Goal: Task Accomplishment & Management: Manage account settings

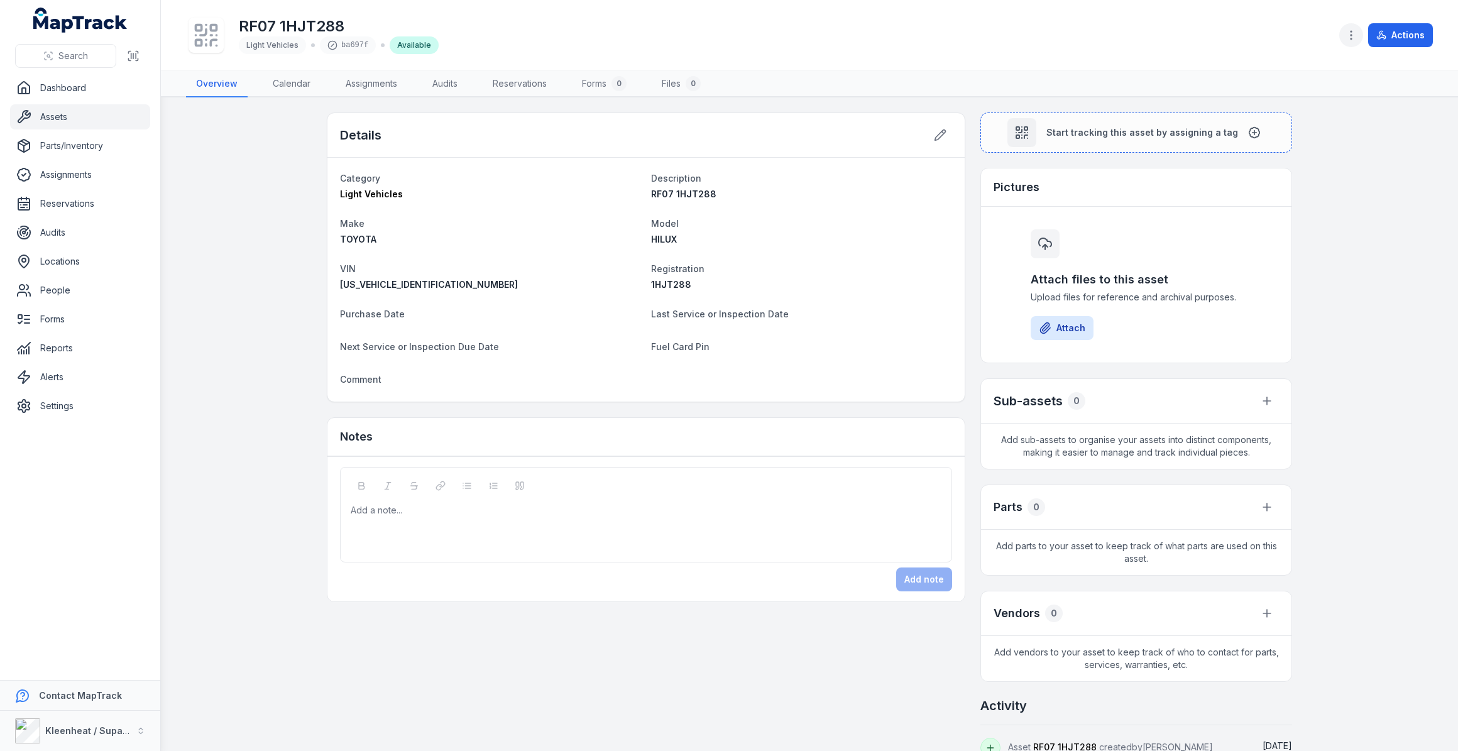
click at [1348, 35] on icon "button" at bounding box center [1351, 35] width 13 height 13
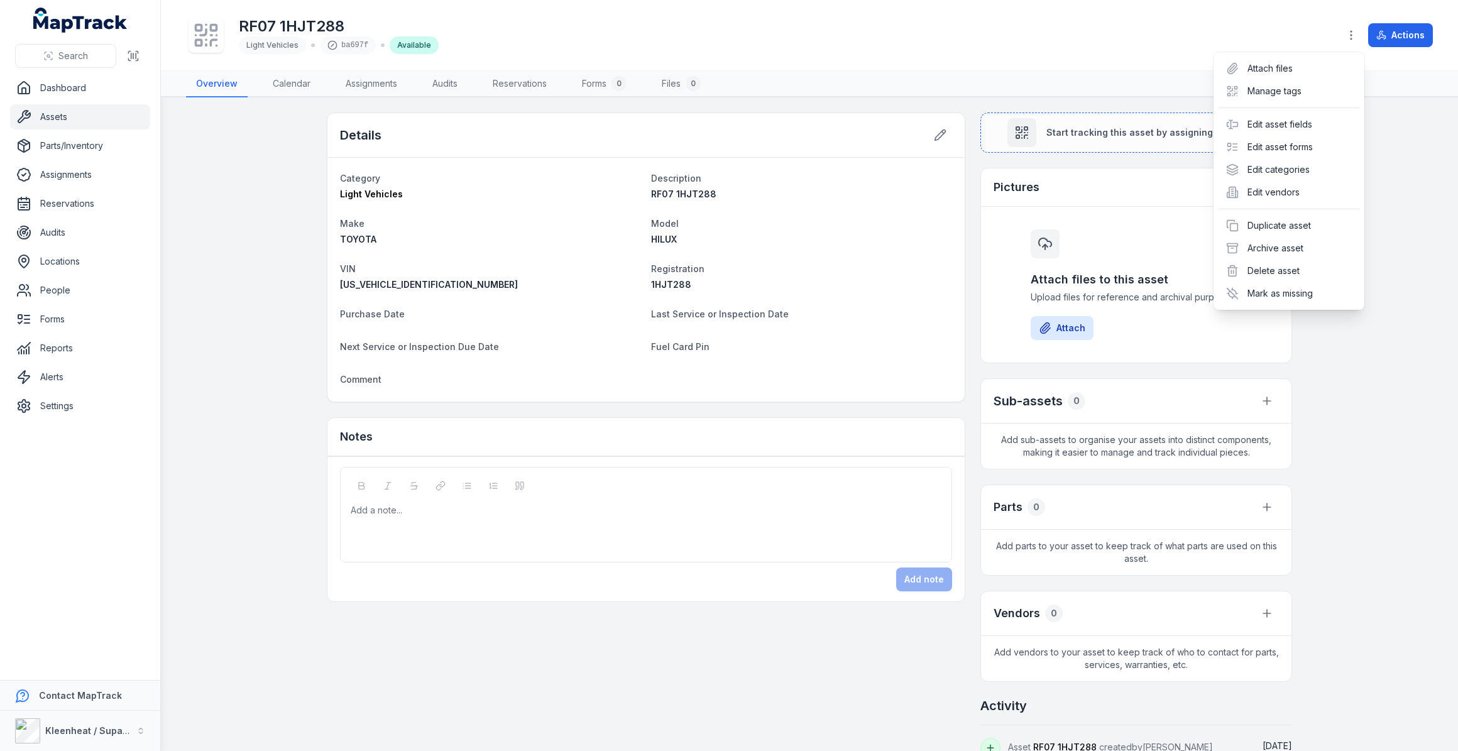
click at [1243, 45] on div "RF07 1HJT288 Light Vehicles ba697f Available Actions" at bounding box center [809, 35] width 1247 height 60
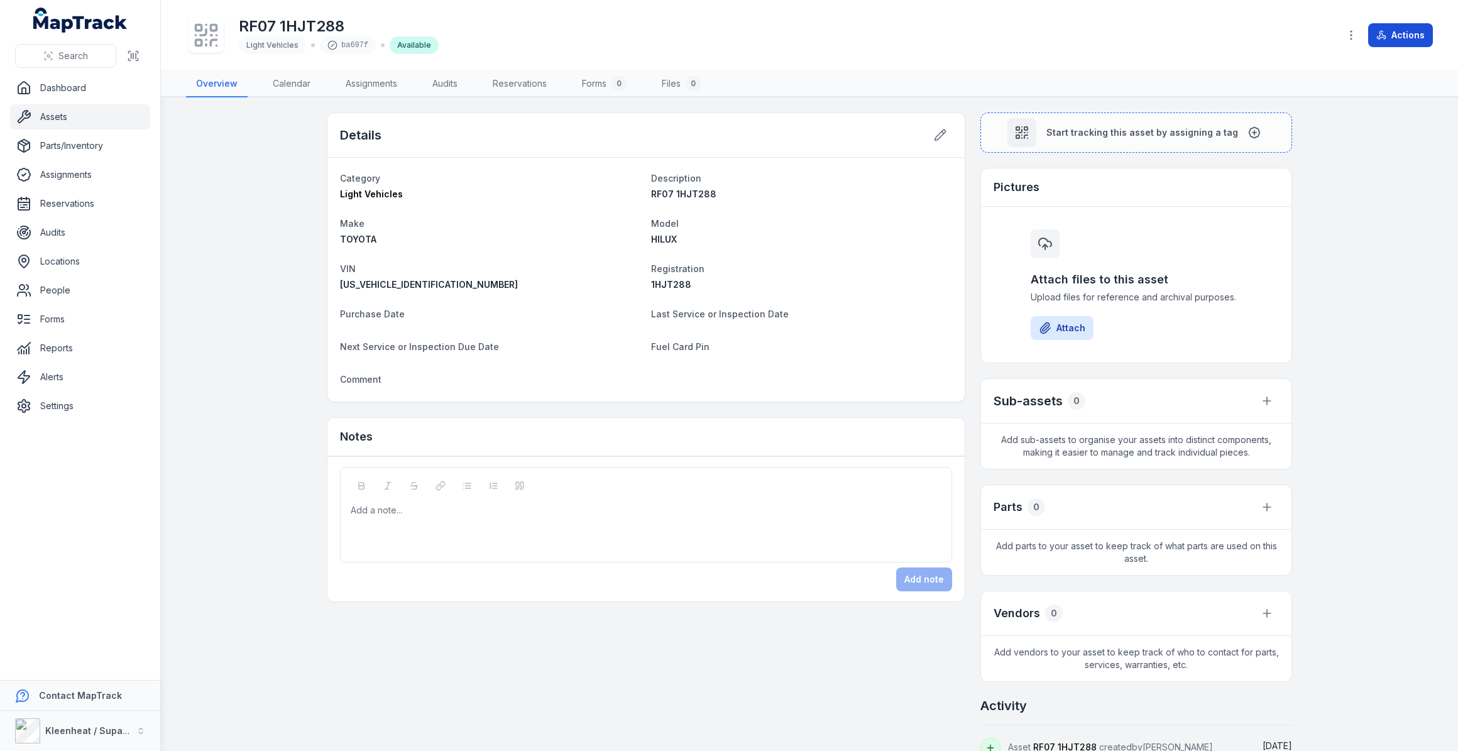
click at [1387, 37] on button "Actions" at bounding box center [1400, 35] width 65 height 24
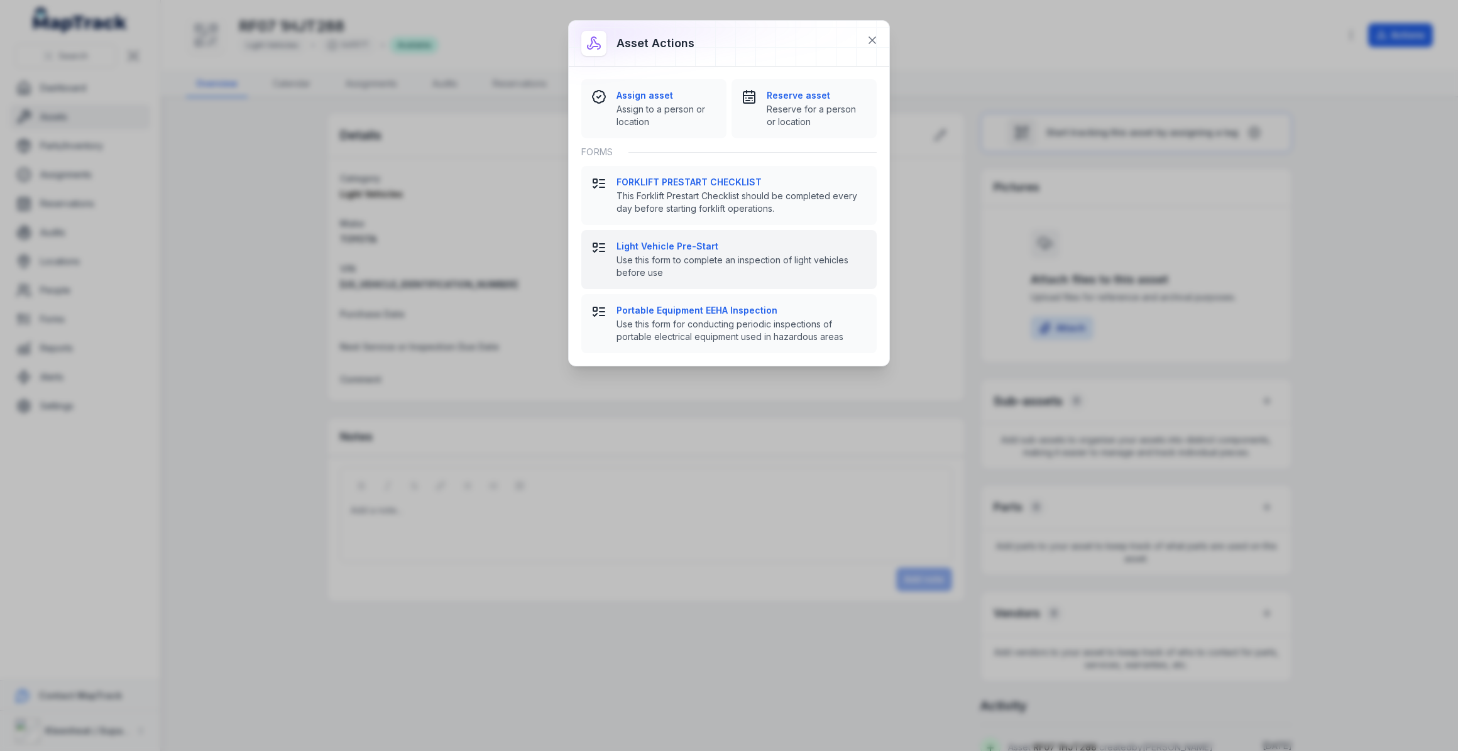
click at [677, 245] on strong "Light Vehicle Pre-Start" at bounding box center [741, 246] width 250 height 13
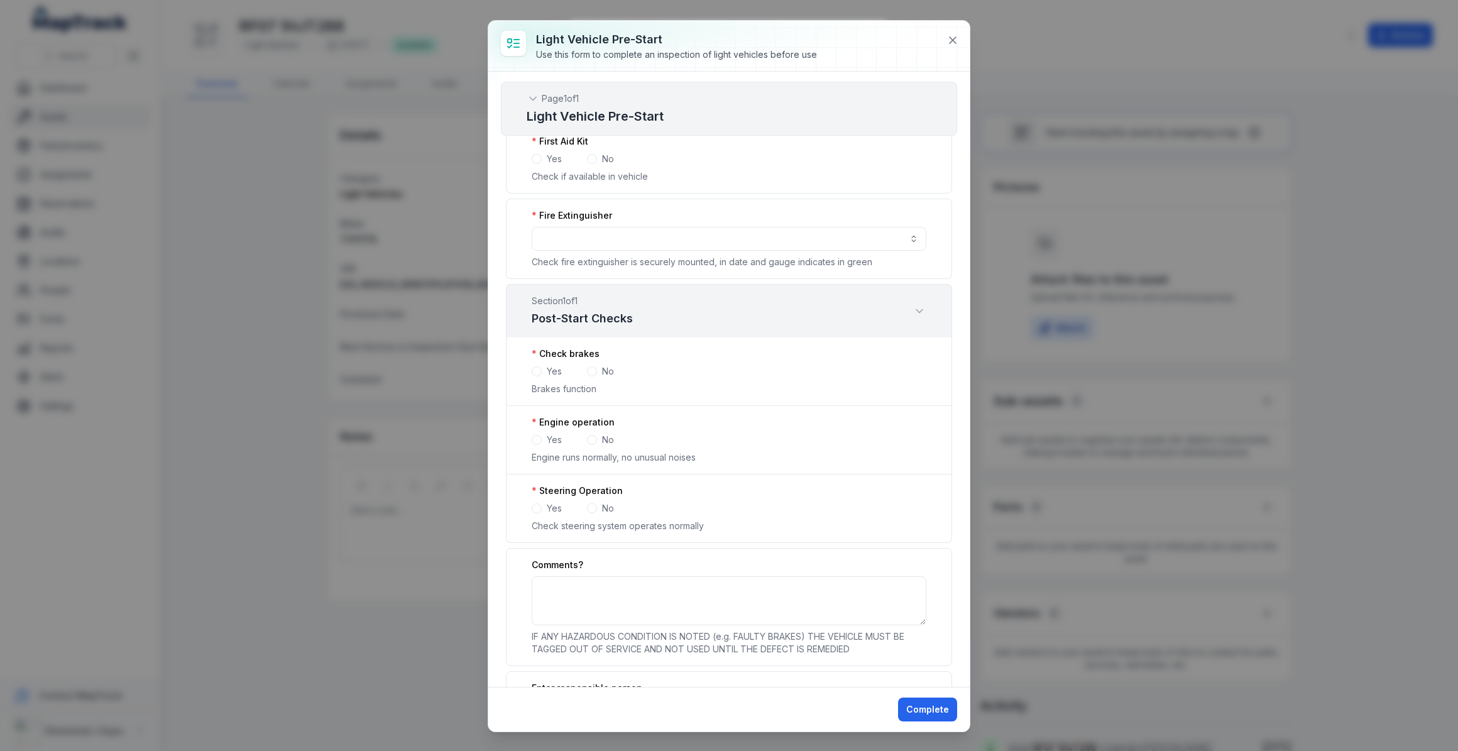
scroll to position [1891, 0]
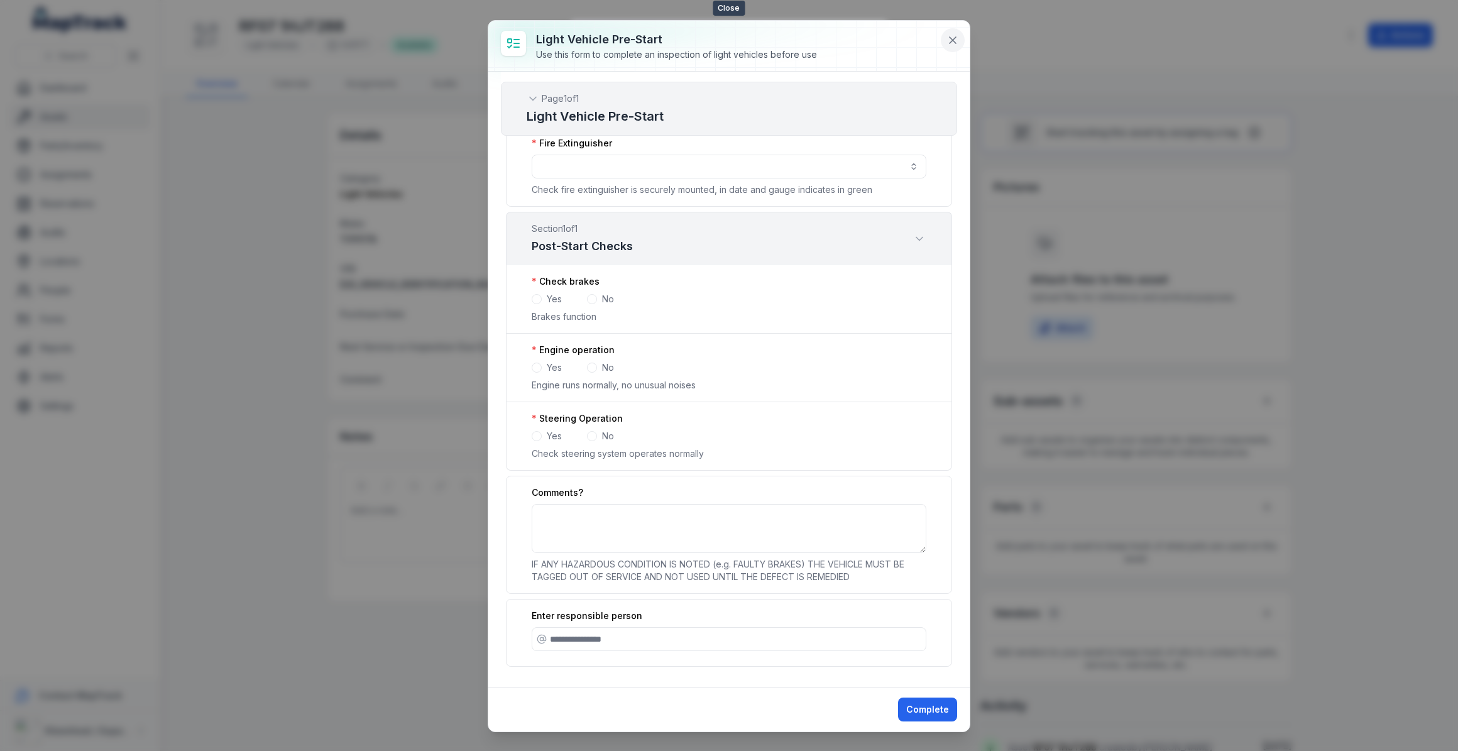
click at [957, 38] on icon at bounding box center [952, 40] width 13 height 13
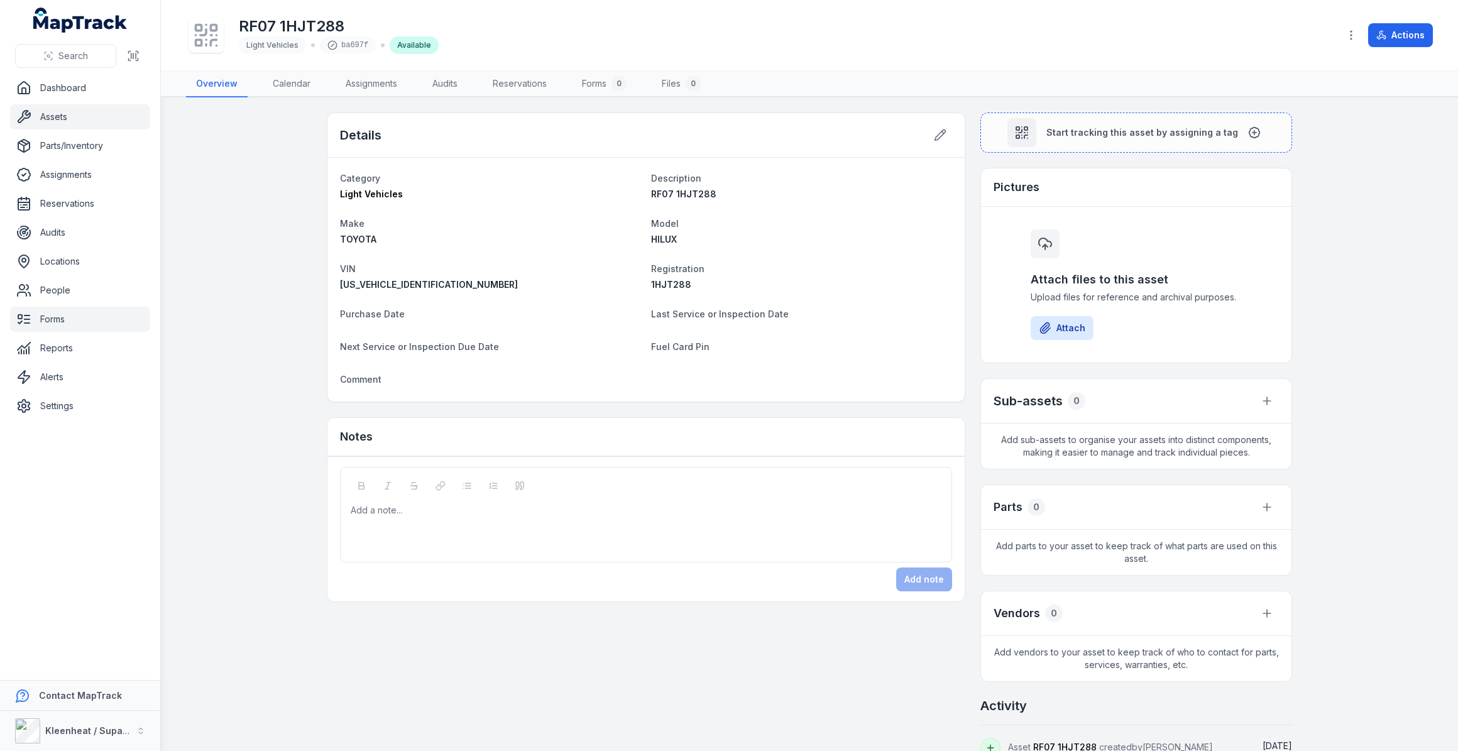
click at [68, 314] on link "Forms" at bounding box center [80, 319] width 140 height 25
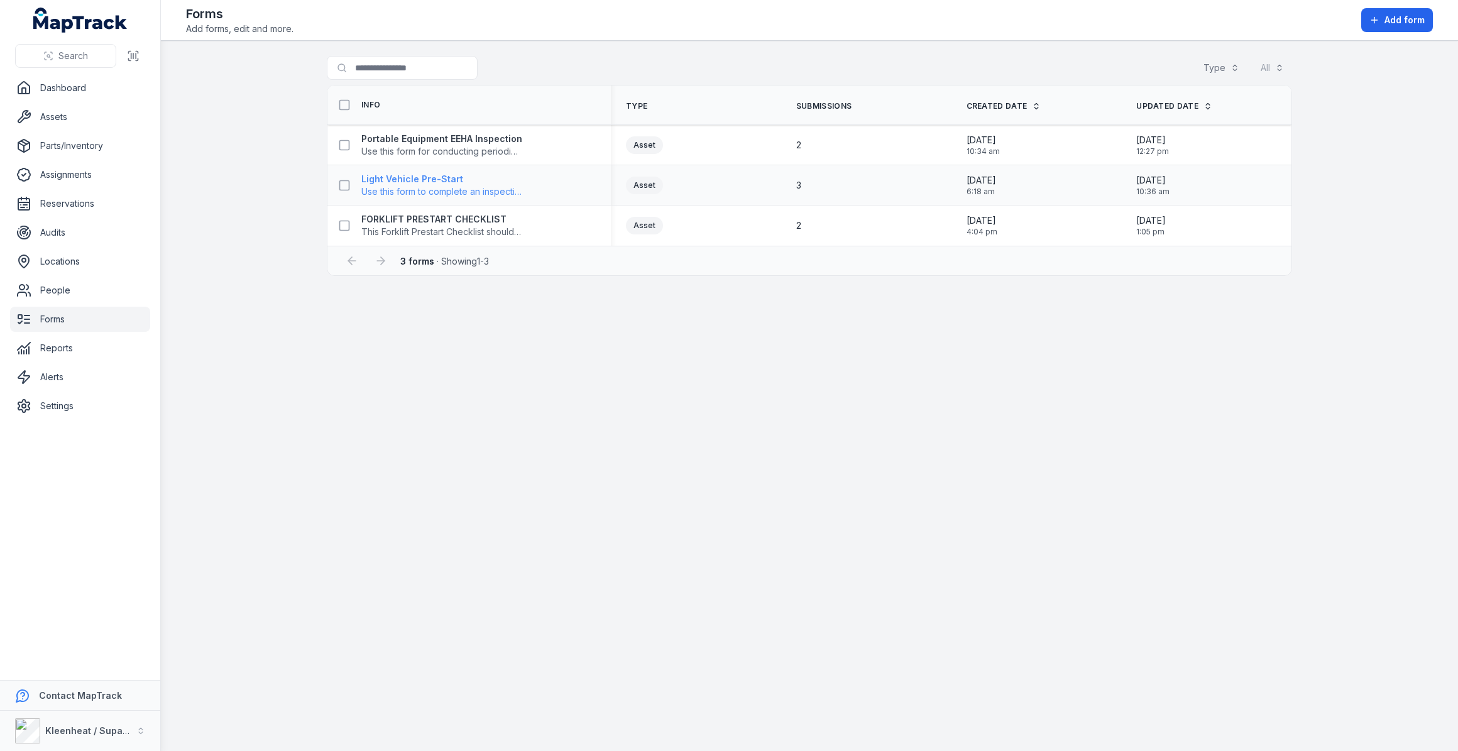
click at [435, 176] on strong "Light Vehicle Pre-Start" at bounding box center [441, 179] width 161 height 13
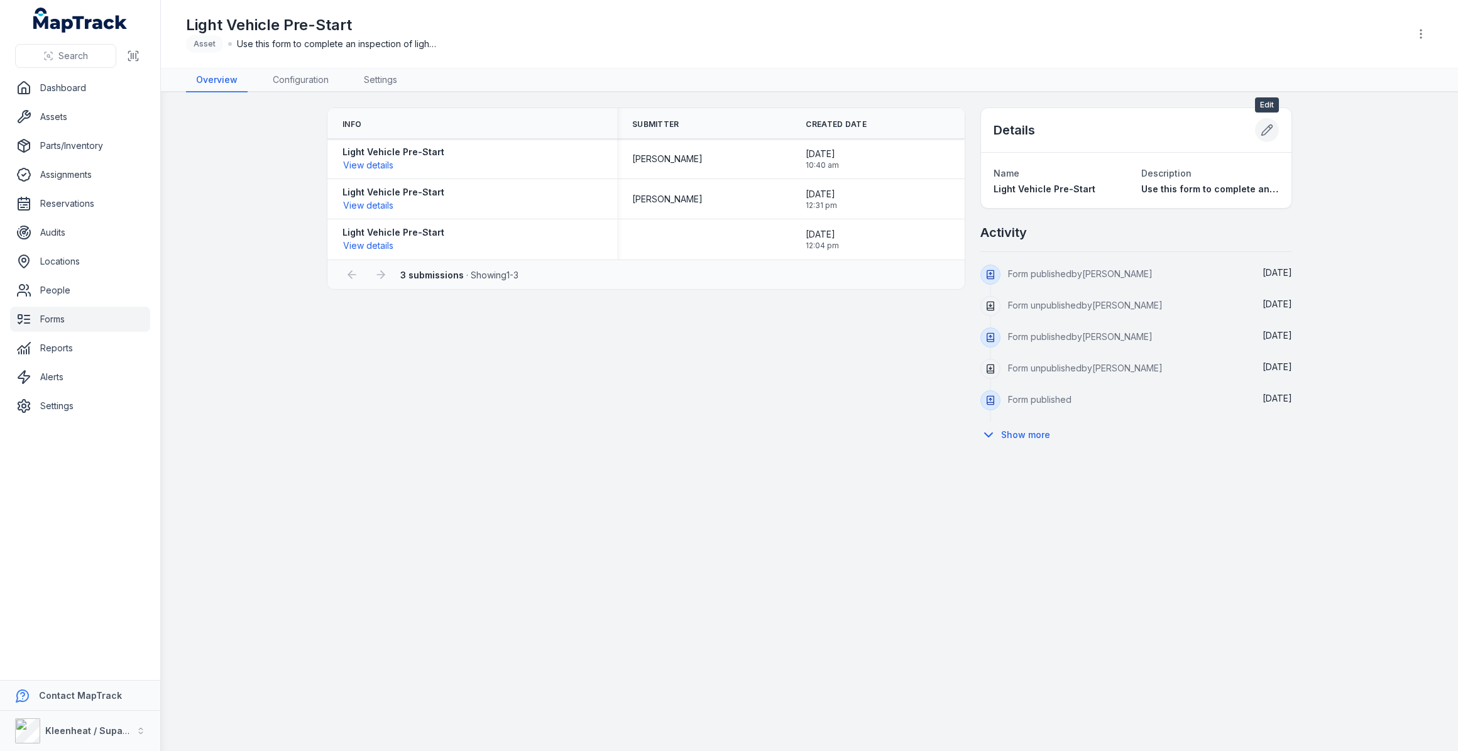
click at [1272, 129] on icon at bounding box center [1266, 130] width 13 height 13
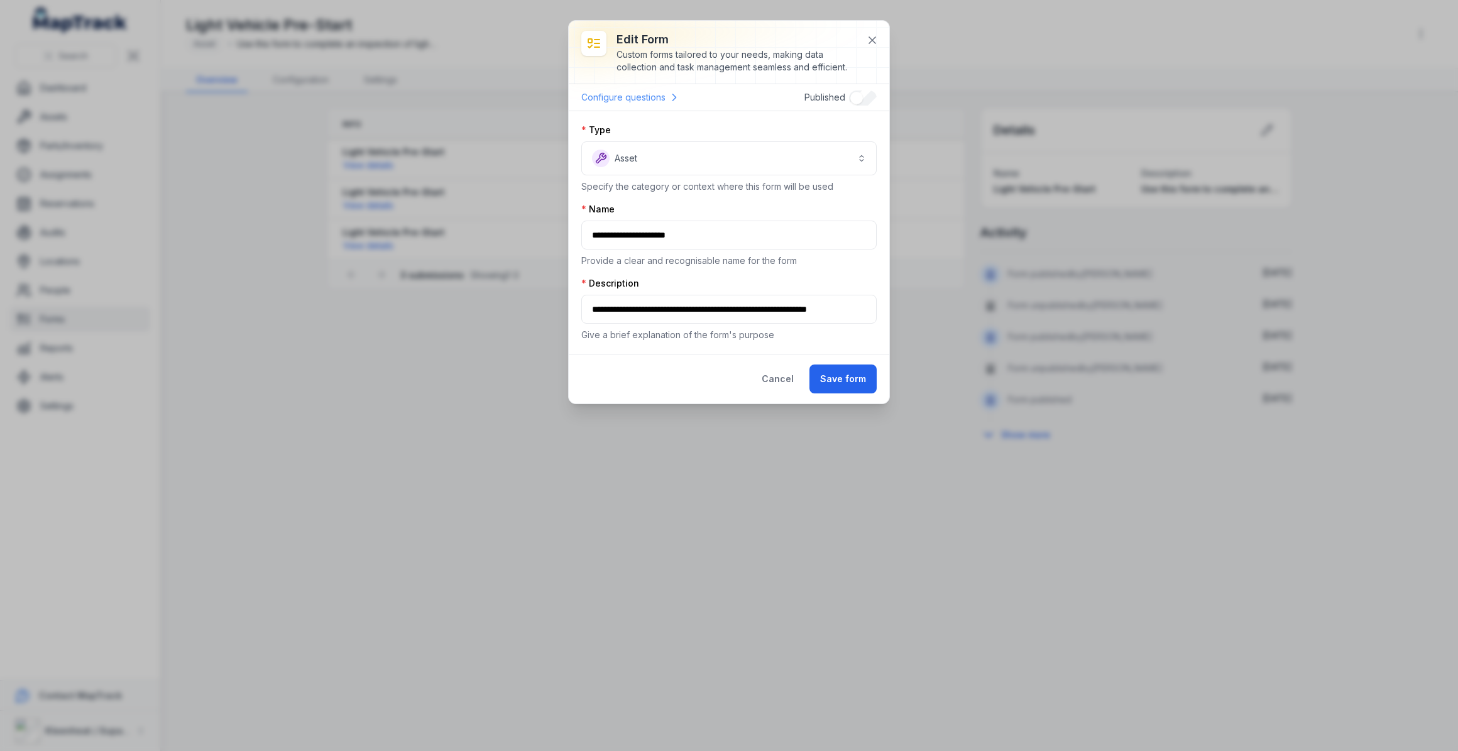
click at [638, 104] on link "Configure questions" at bounding box center [630, 97] width 99 height 16
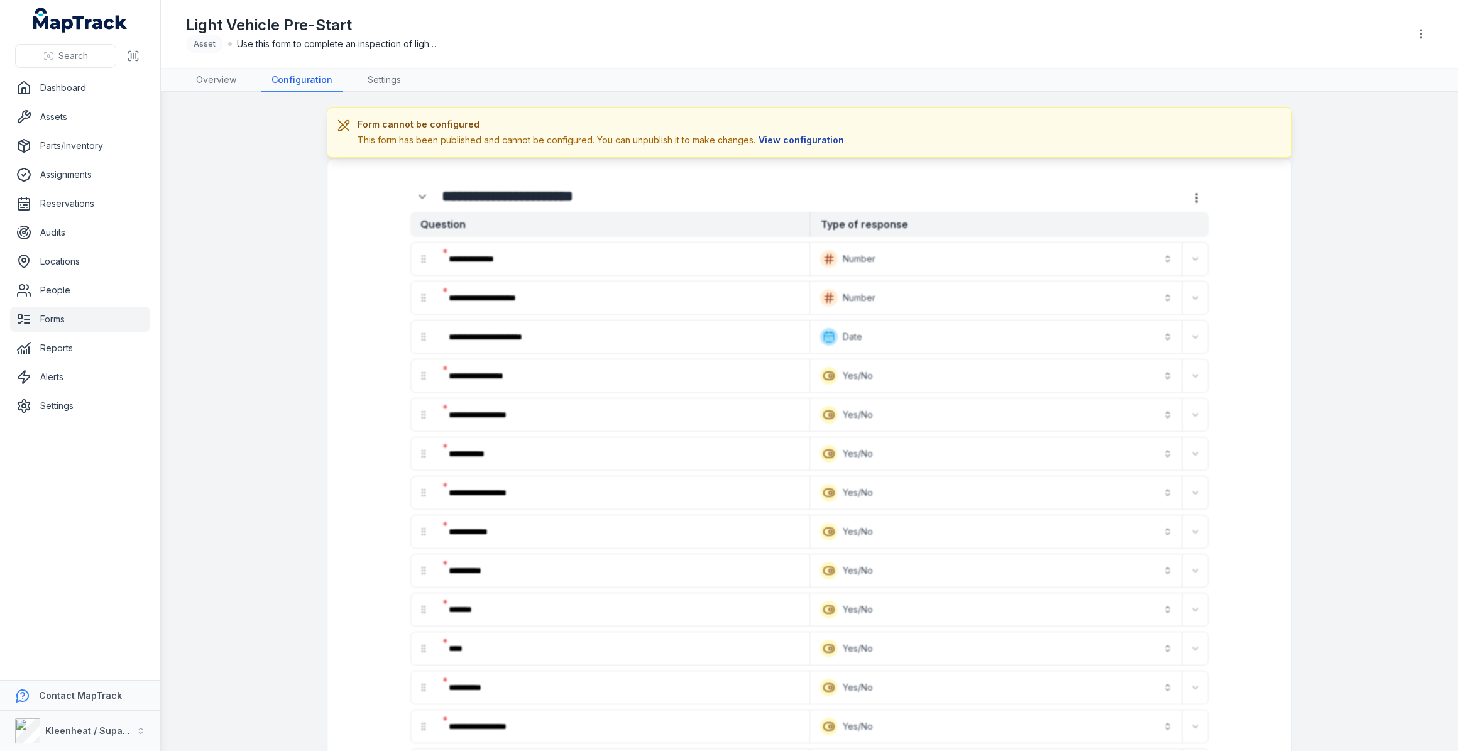
click at [805, 139] on button "View configuration" at bounding box center [801, 140] width 92 height 14
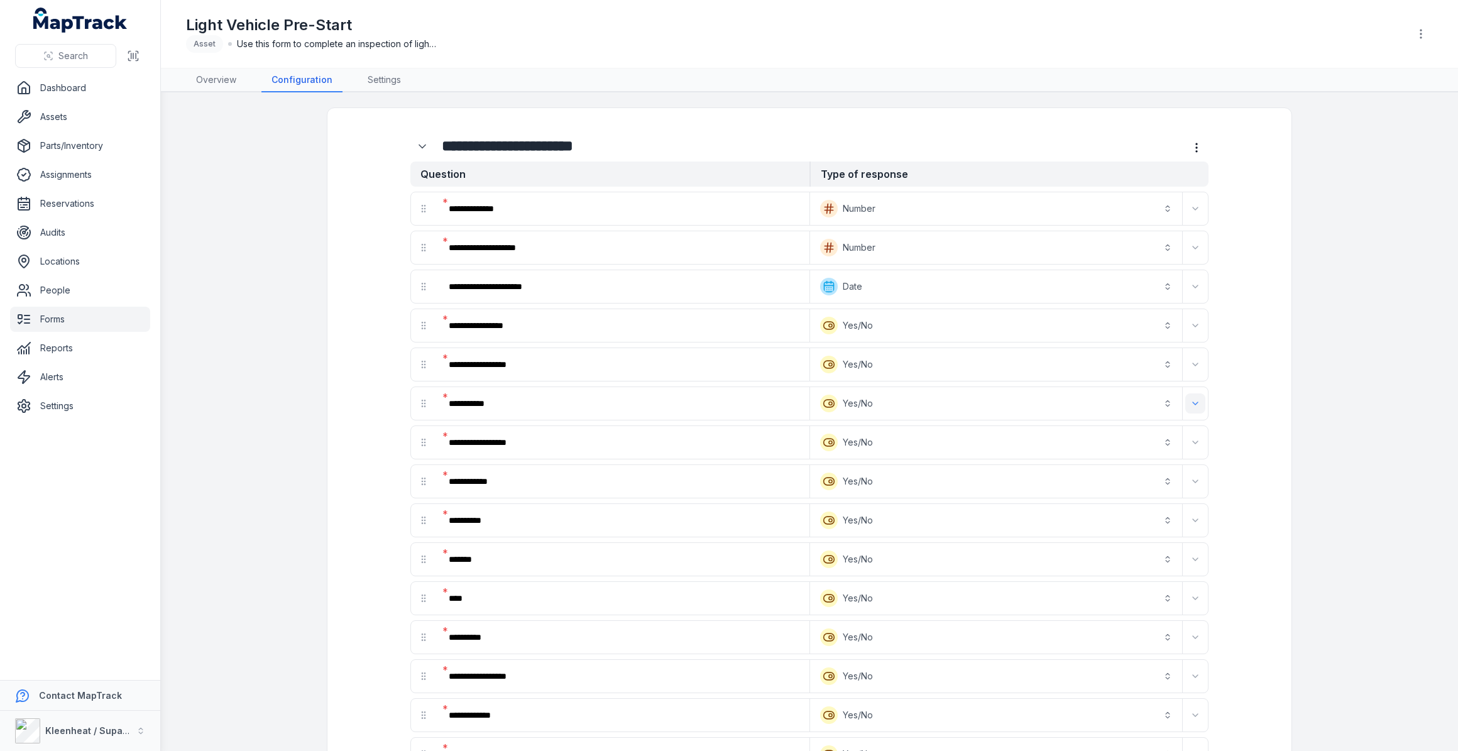
click at [1195, 405] on icon "Expand" at bounding box center [1195, 403] width 10 height 10
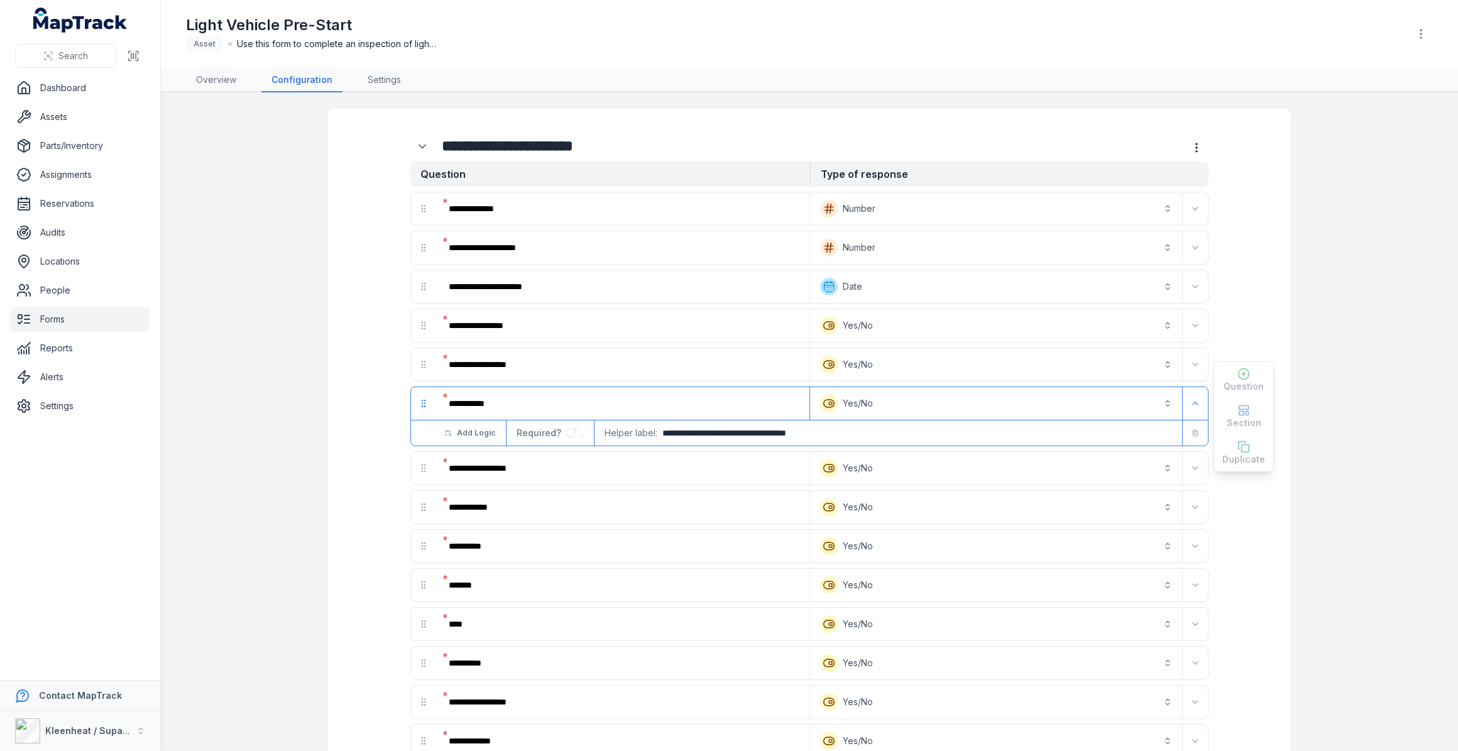
click at [282, 194] on main "**********" at bounding box center [809, 421] width 1297 height 658
click at [229, 77] on link "Overview" at bounding box center [216, 80] width 60 height 24
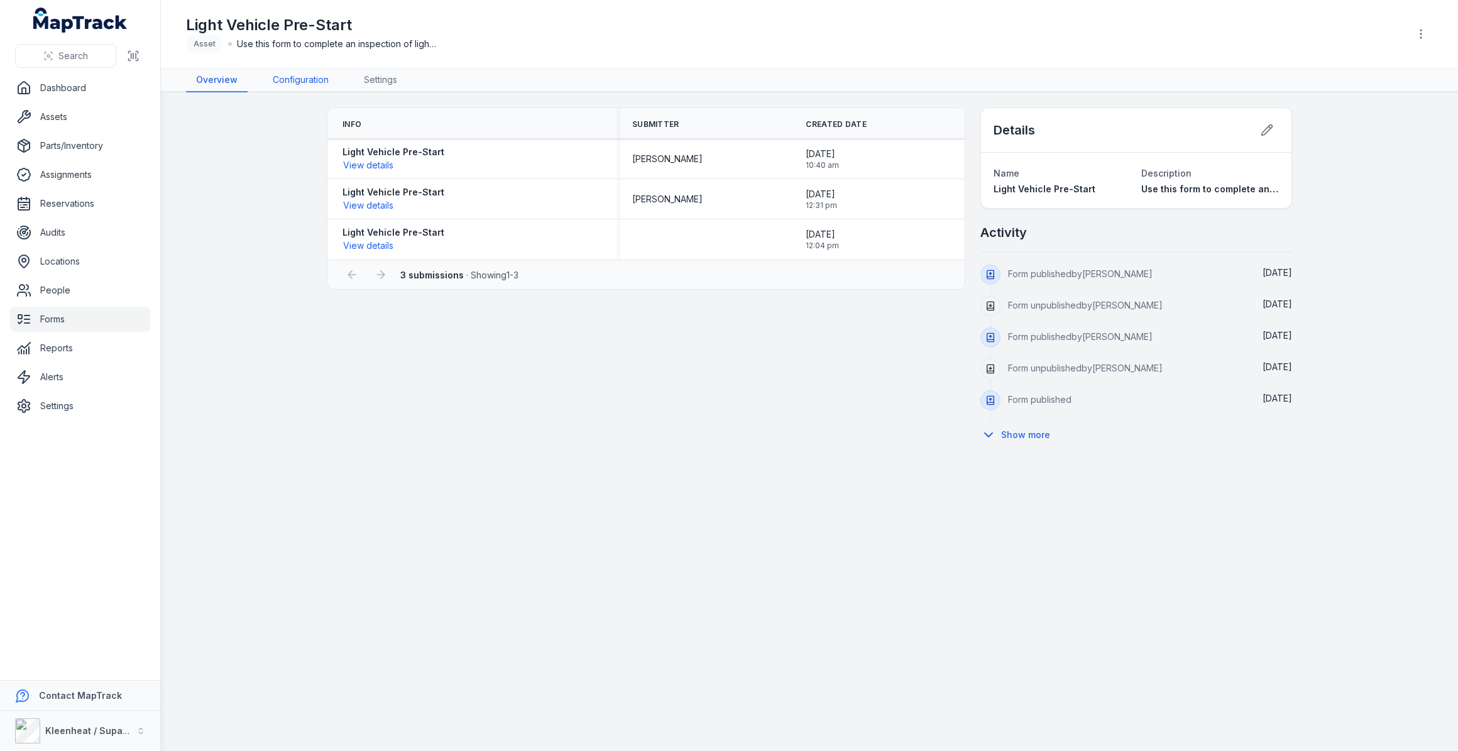
click at [311, 82] on link "Configuration" at bounding box center [301, 80] width 76 height 24
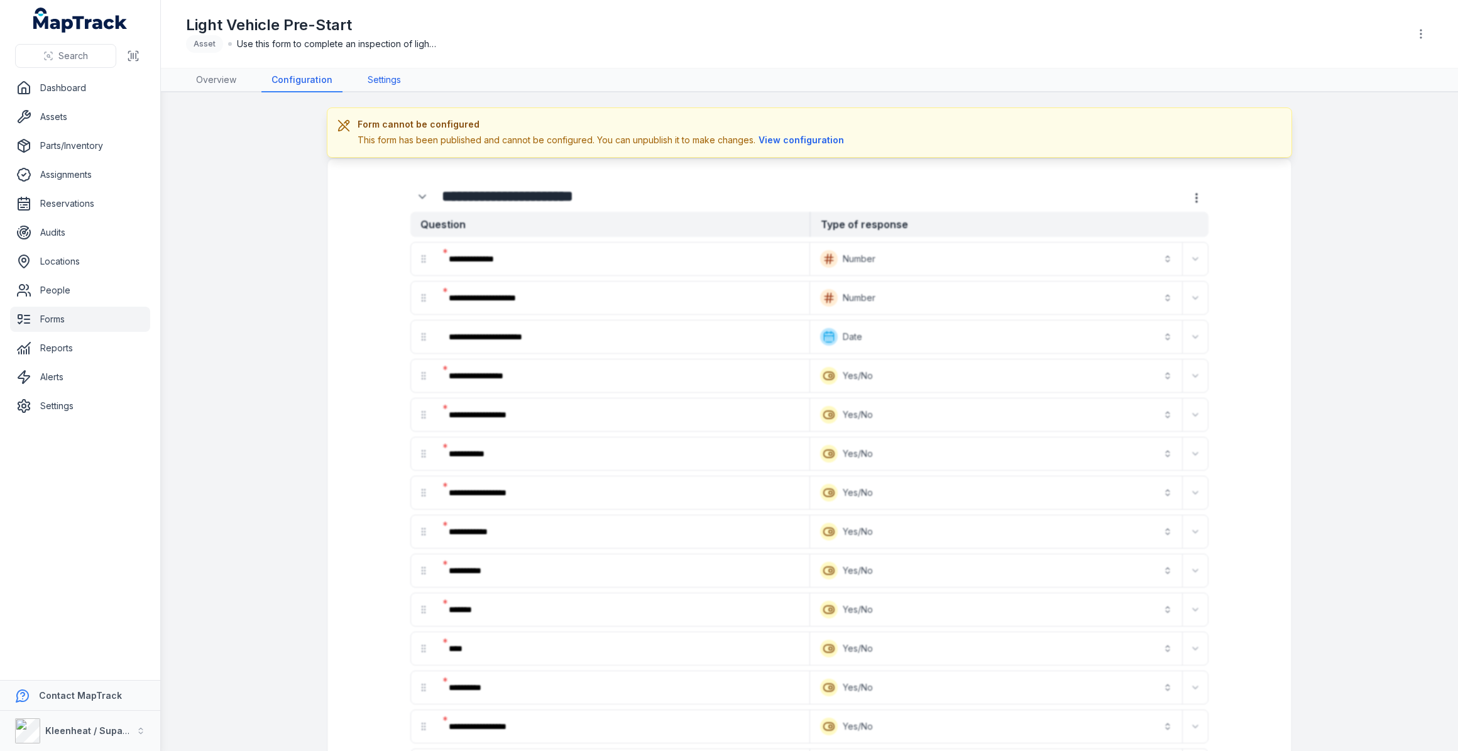
click at [388, 84] on link "Settings" at bounding box center [383, 80] width 53 height 24
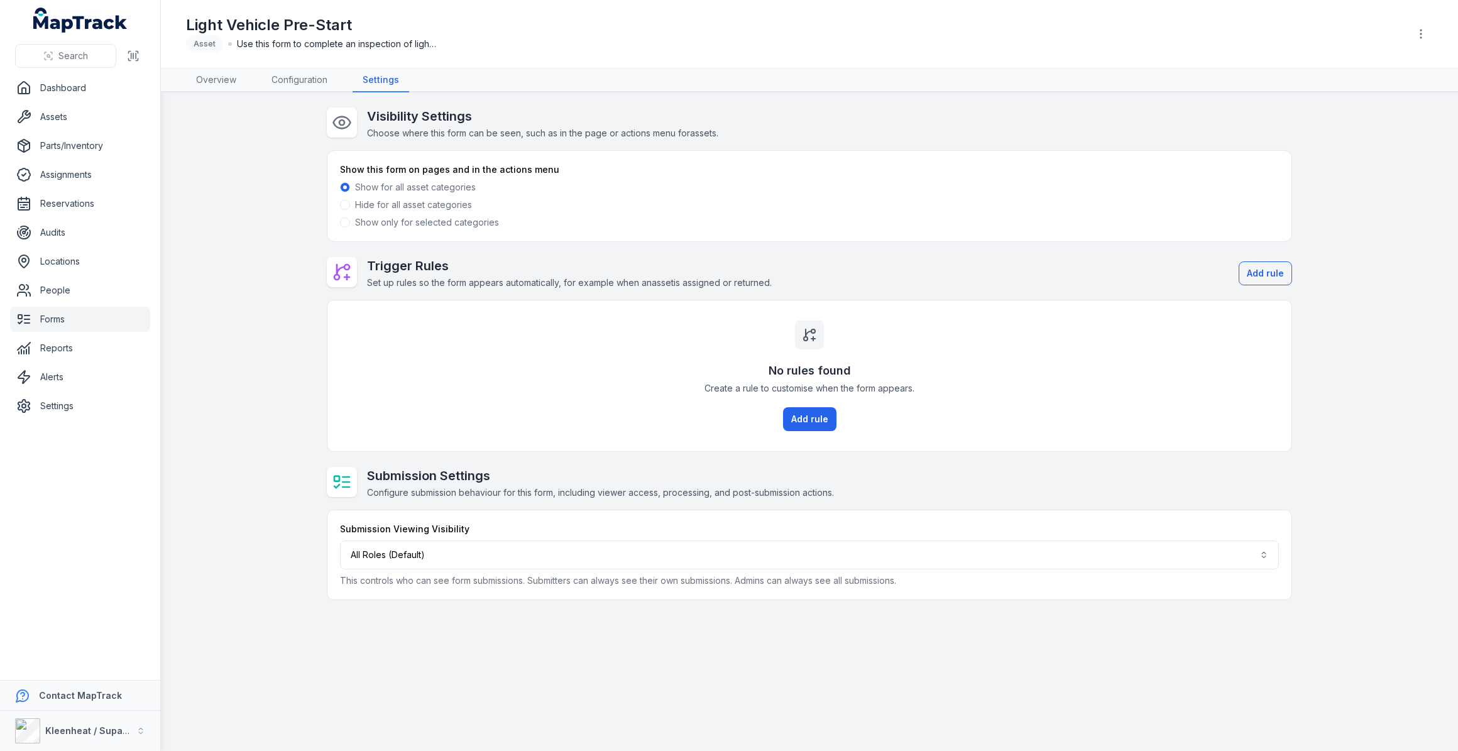
click at [344, 224] on span at bounding box center [345, 222] width 10 height 10
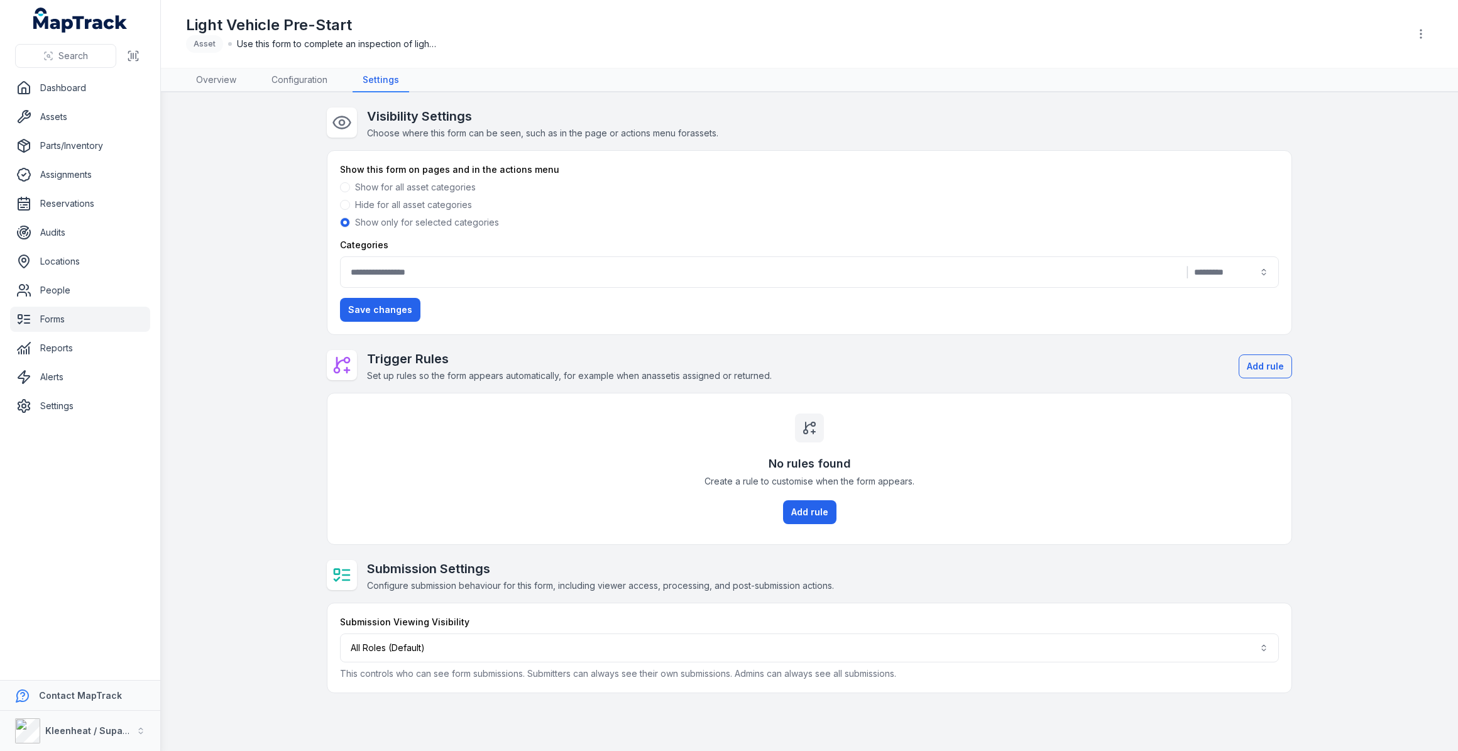
click at [399, 272] on button "|" at bounding box center [809, 271] width 939 height 31
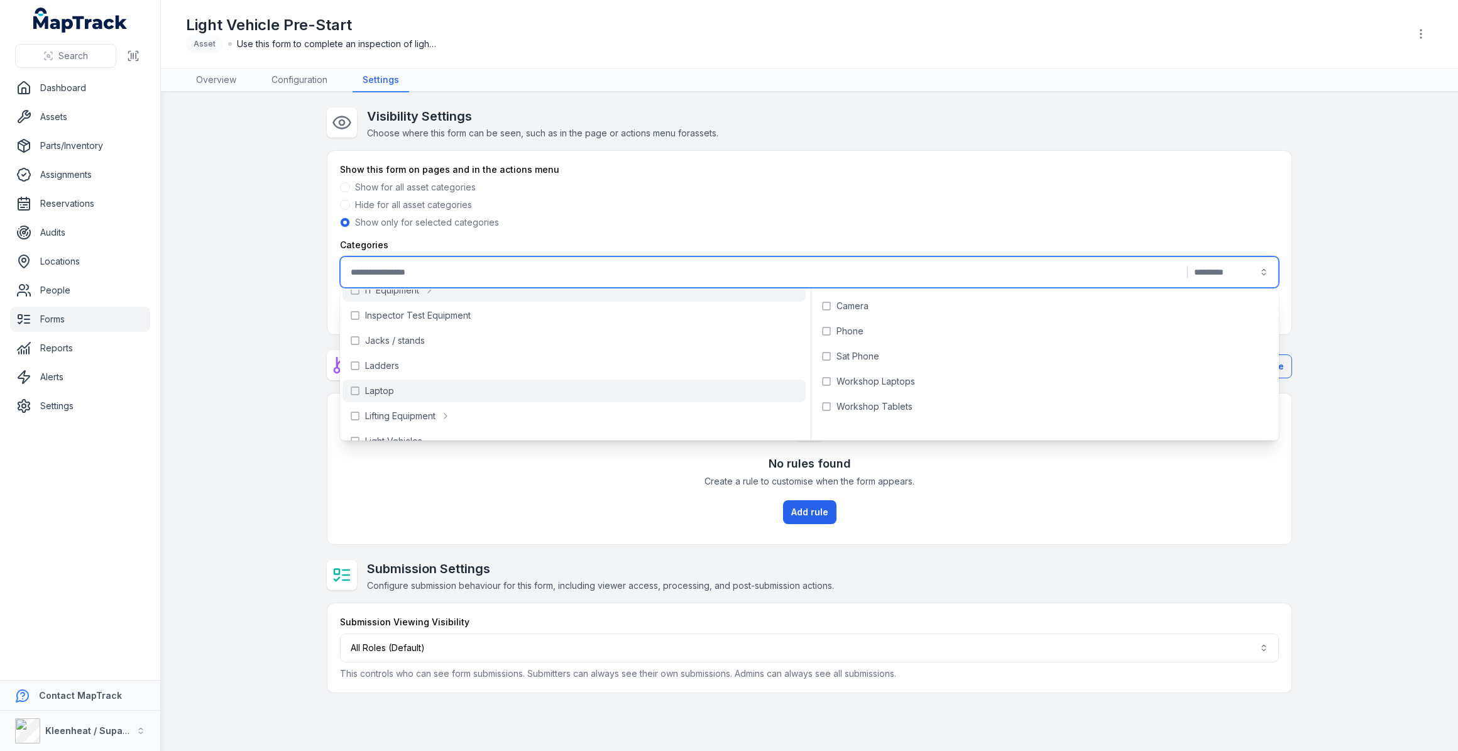
scroll to position [400, 0]
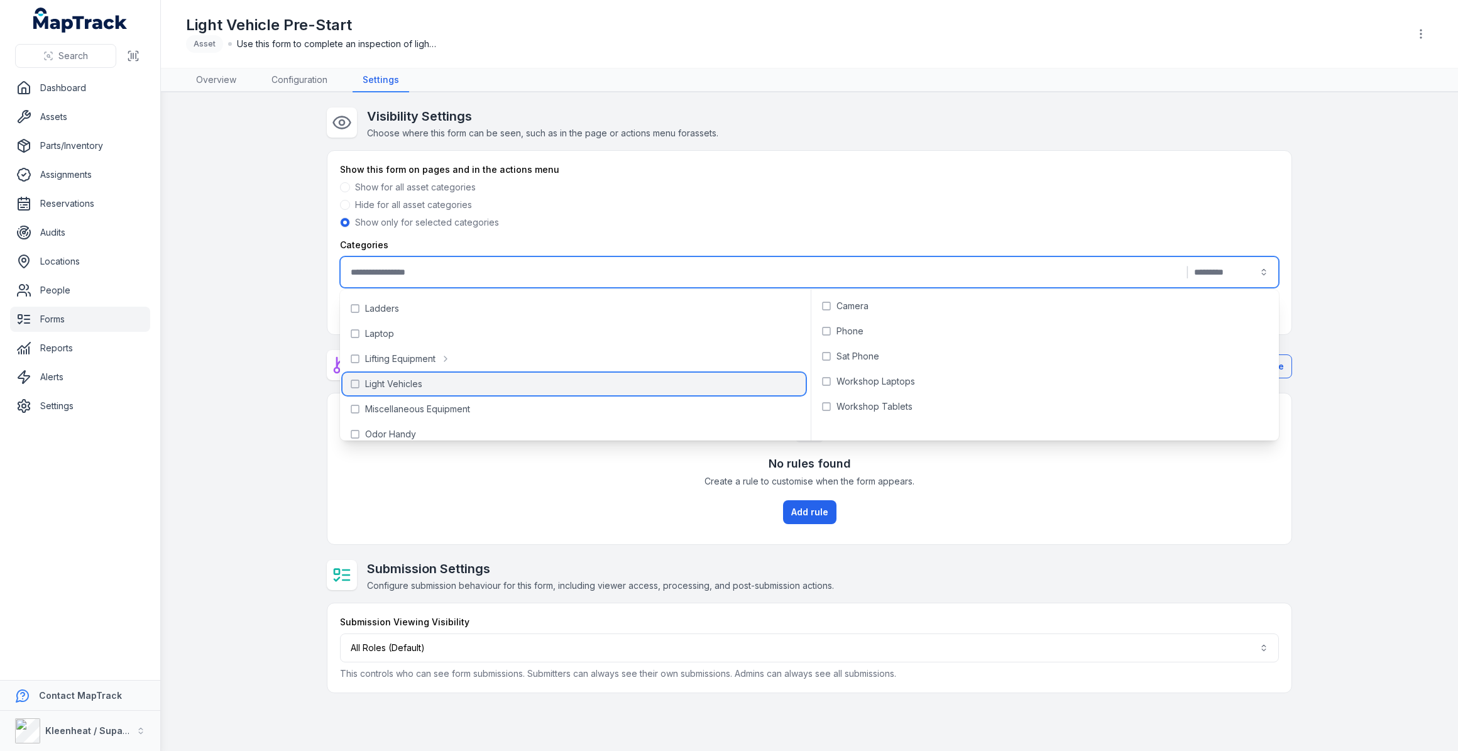
click at [379, 385] on span "Light Vehicles" at bounding box center [393, 384] width 57 height 13
type input "**********"
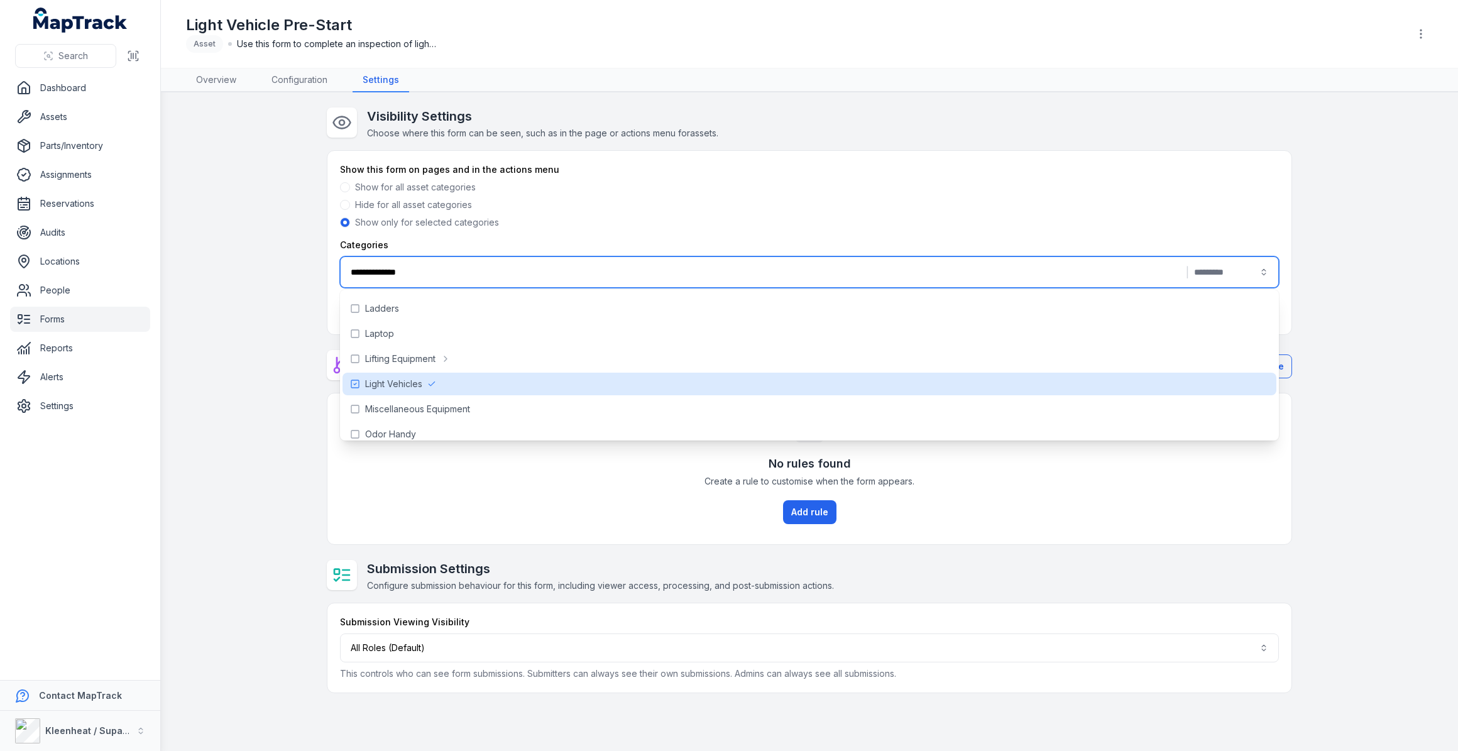
click at [259, 359] on main "**********" at bounding box center [809, 421] width 1297 height 658
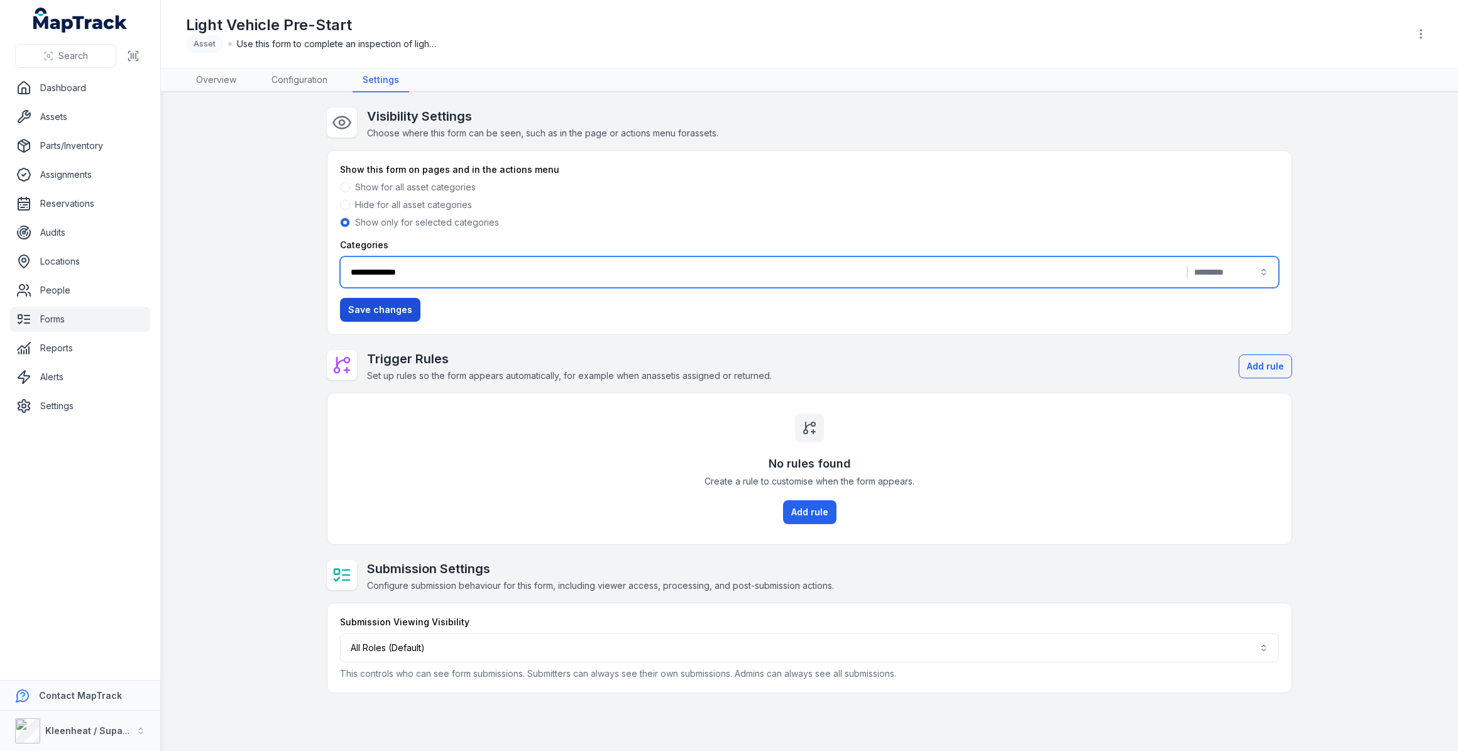
click at [373, 310] on button "Save changes" at bounding box center [380, 310] width 80 height 24
